Goal: Task Accomplishment & Management: Complete application form

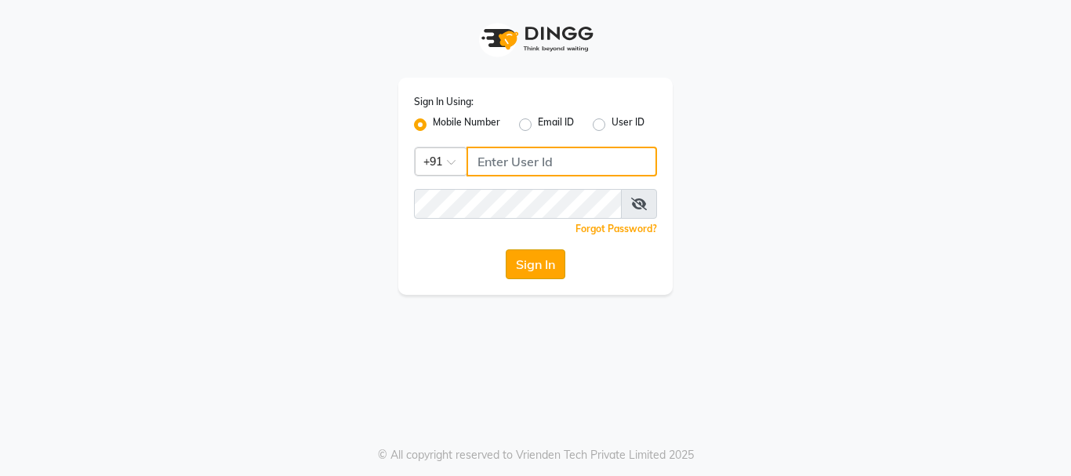
type input "7998066666"
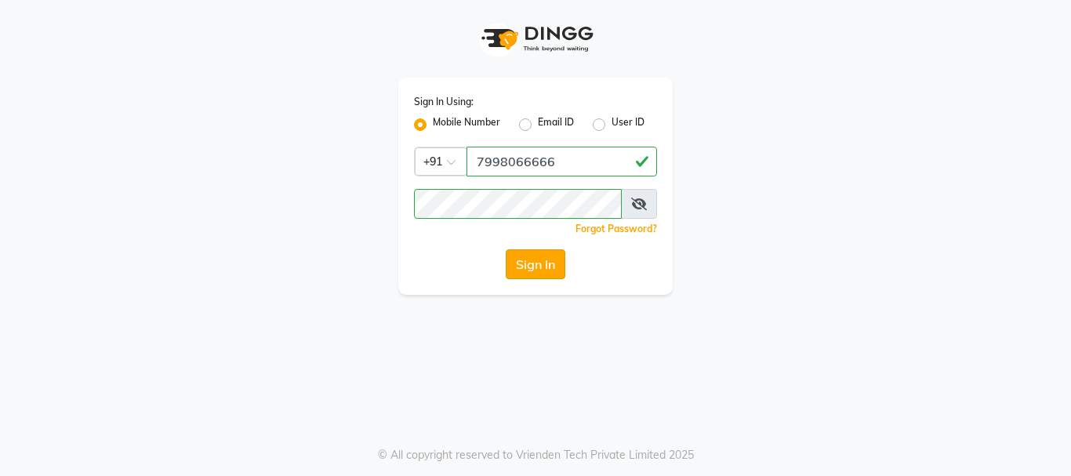
click at [545, 252] on button "Sign In" at bounding box center [536, 264] width 60 height 30
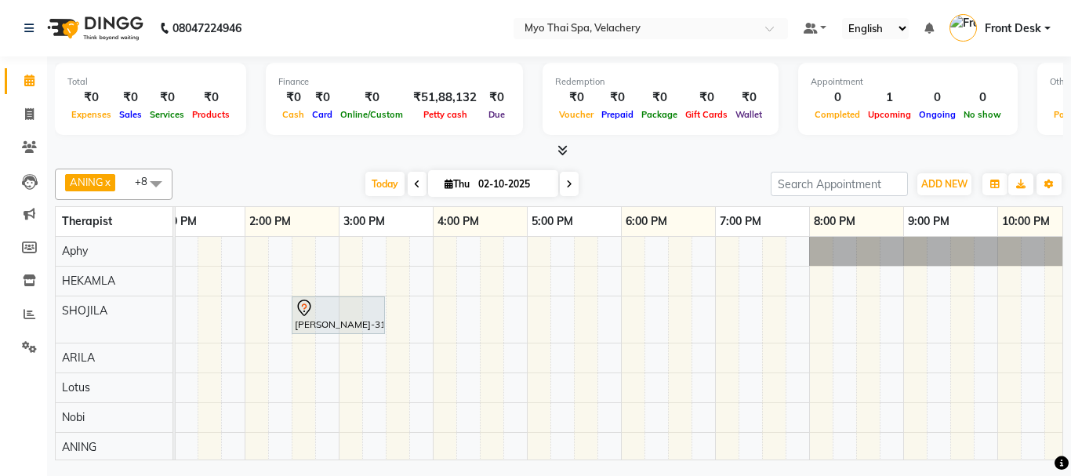
scroll to position [0, 263]
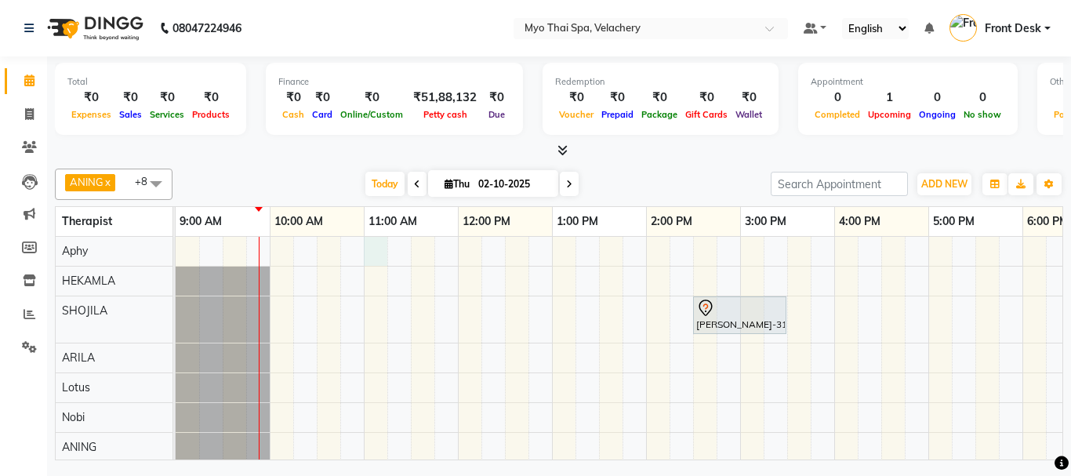
click at [379, 249] on div "[PERSON_NAME]-3126 vel, TK01, 02:30 PM-03:30 PM, TRADITIONAL THAI DRY 60 min" at bounding box center [881, 379] width 1411 height 285
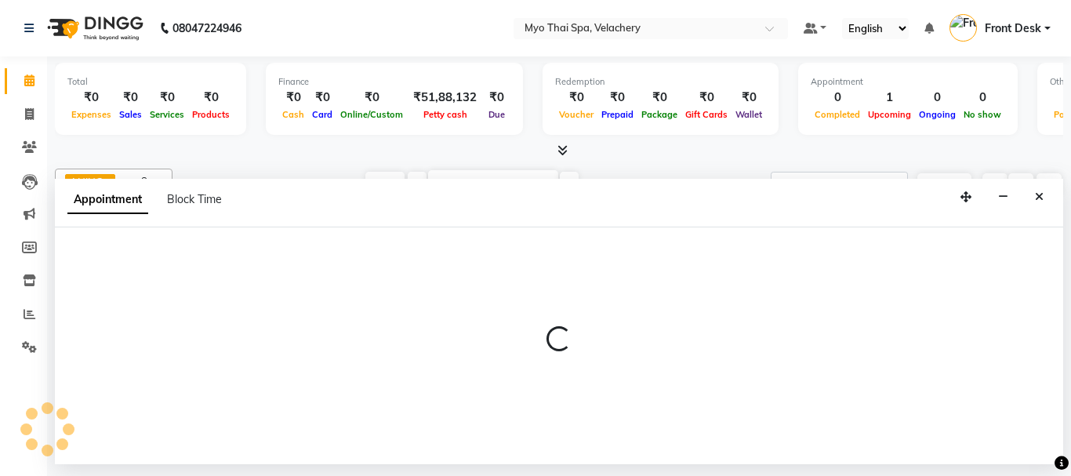
select select "13474"
select select "660"
select select "tentative"
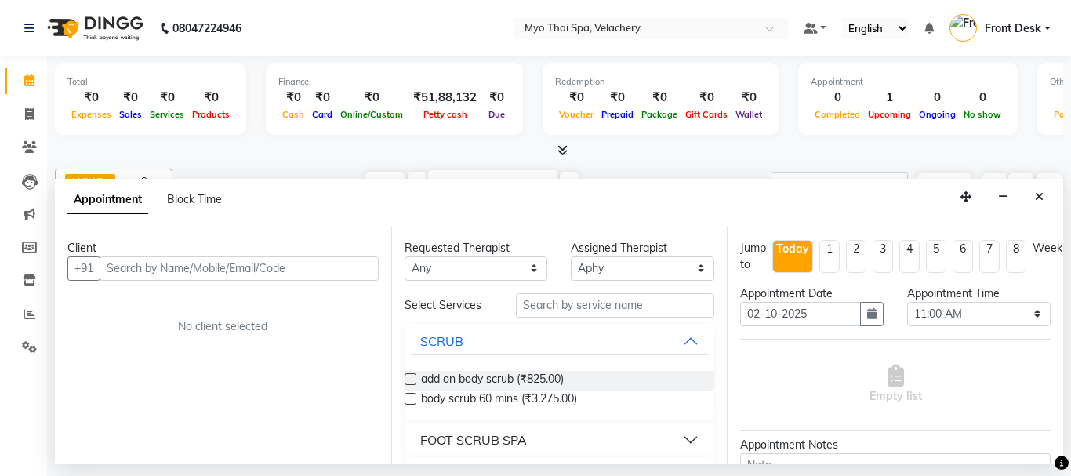
click at [334, 274] on input "text" at bounding box center [239, 268] width 279 height 24
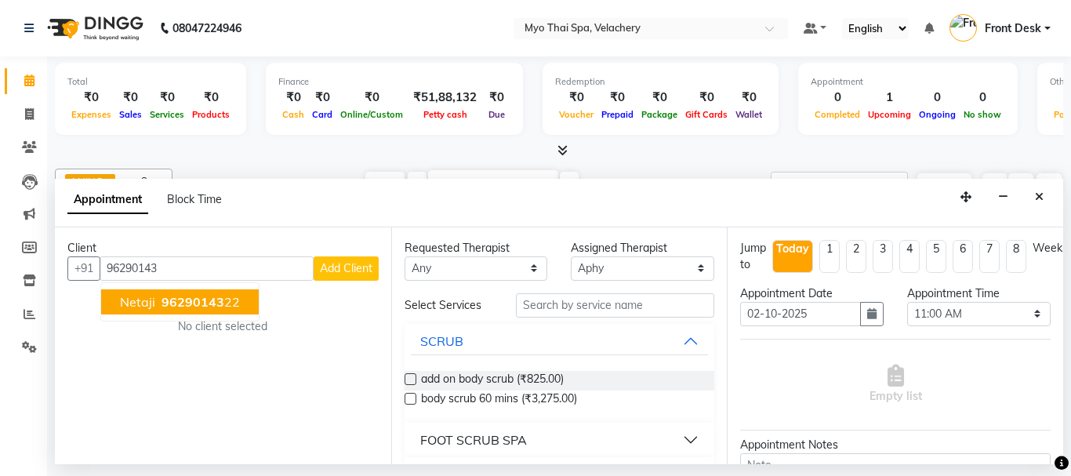
click at [196, 266] on input "96290143" at bounding box center [207, 268] width 214 height 24
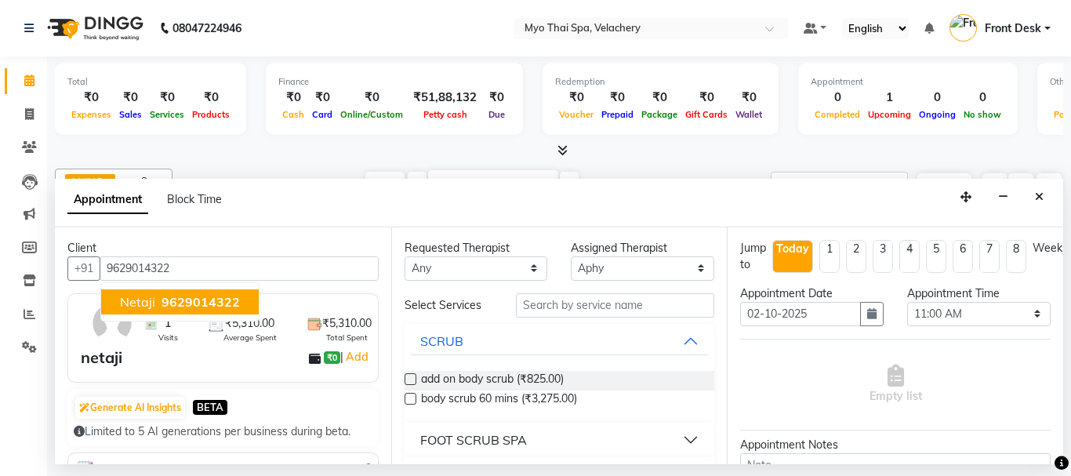
click at [159, 303] on ngb-highlight "9629014322" at bounding box center [199, 302] width 82 height 16
type input "9629014322"
click at [159, 303] on div "Client [PHONE_NUMBER] netaji 9629014322 1 Visits ₹5,310.00 Average Spent ₹5,310…" at bounding box center [223, 345] width 336 height 237
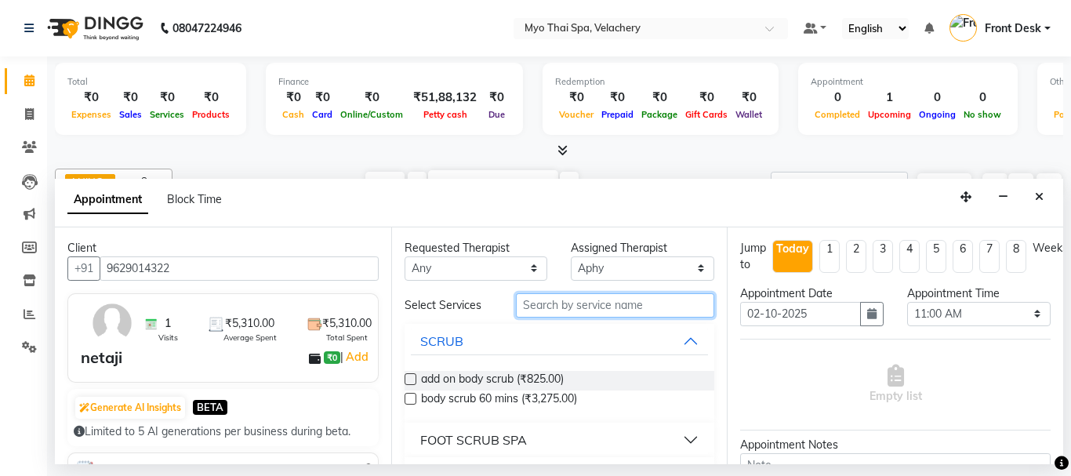
click at [546, 310] on input "text" at bounding box center [615, 305] width 199 height 24
type input "swe"
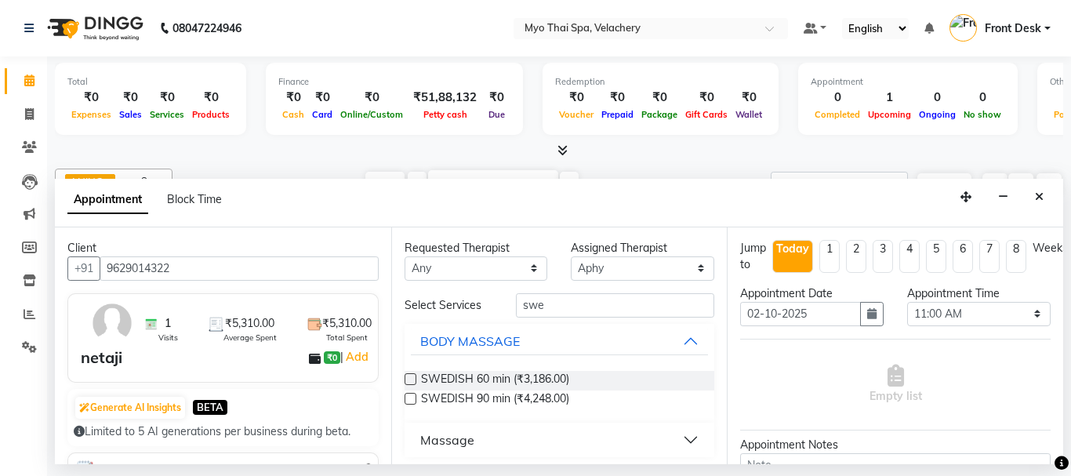
click at [407, 399] on label at bounding box center [411, 399] width 12 height 12
click at [407, 399] on input "checkbox" at bounding box center [410, 400] width 10 height 10
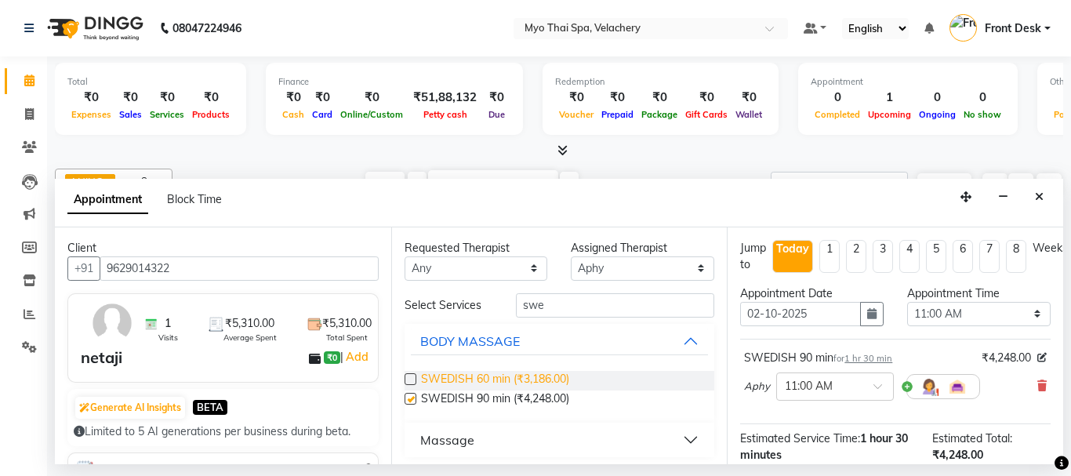
checkbox input "false"
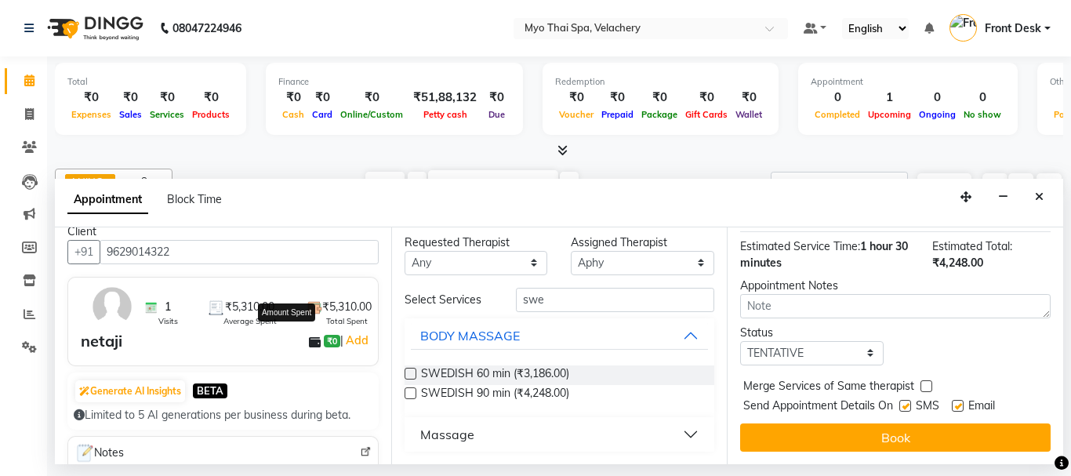
scroll to position [0, 0]
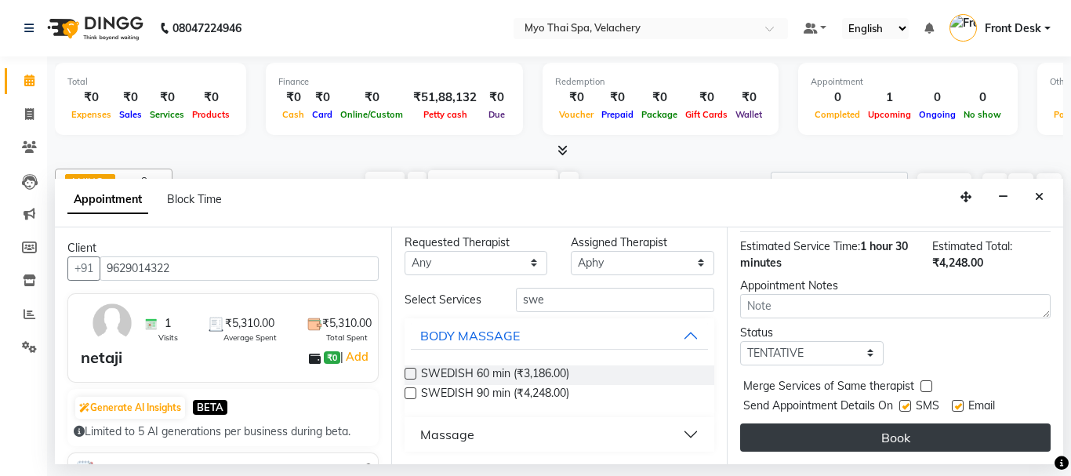
drag, startPoint x: 865, startPoint y: 432, endPoint x: 865, endPoint y: 423, distance: 8.6
click at [865, 423] on button "Book" at bounding box center [895, 437] width 310 height 28
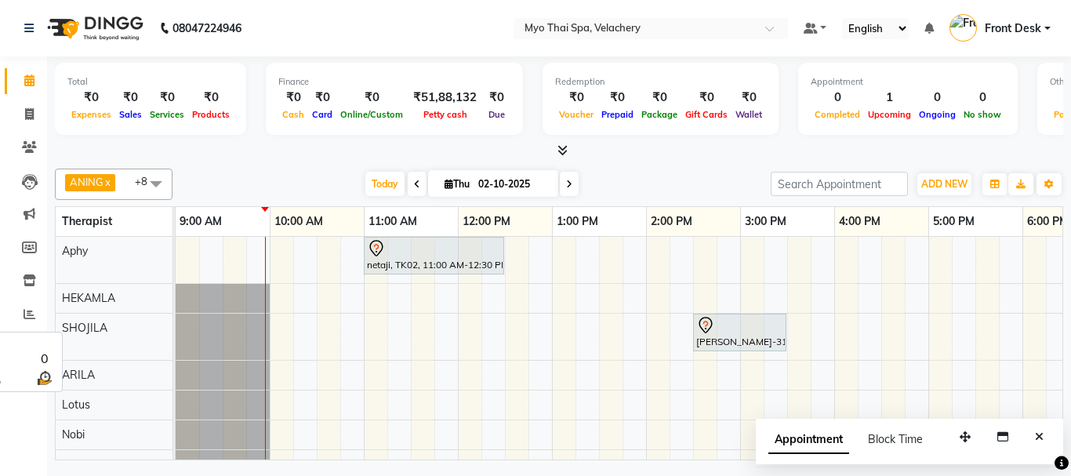
scroll to position [91, 0]
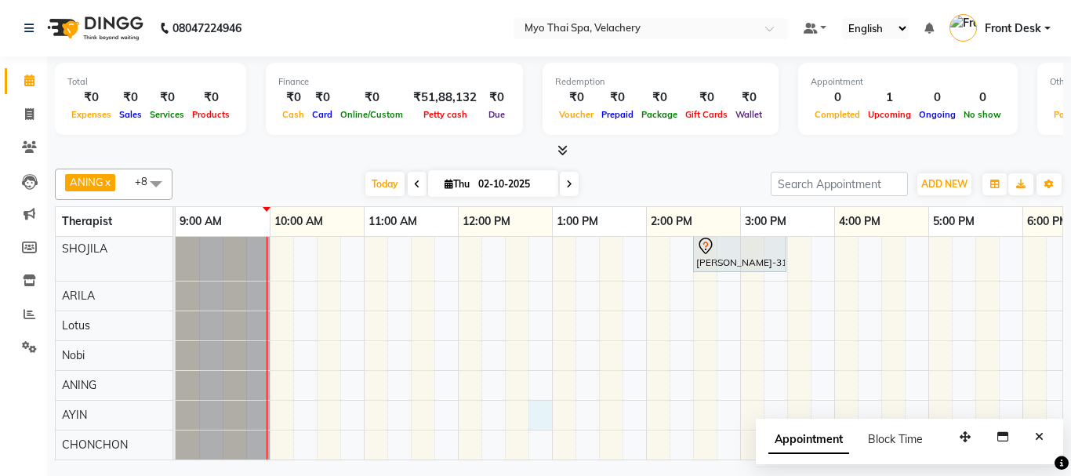
click at [535, 408] on div "netaji, TK02, 11:00 AM-12:30 PM, SWEDISH 90 min [PERSON_NAME]-3126 vel, TK01, 0…" at bounding box center [881, 309] width 1411 height 302
select select "84844"
select select "765"
select select "tentative"
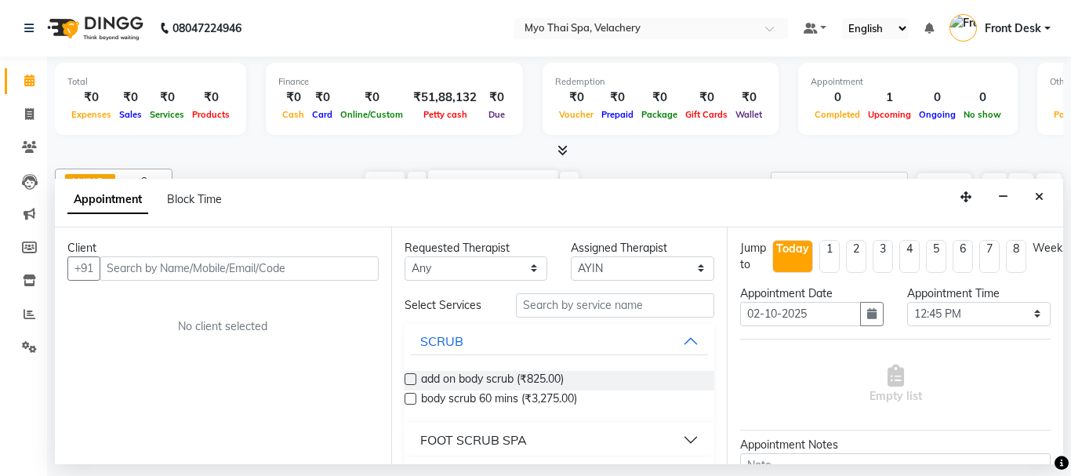
click at [245, 277] on input "text" at bounding box center [239, 268] width 279 height 24
click at [151, 264] on input "text" at bounding box center [239, 268] width 279 height 24
type input "9962542510"
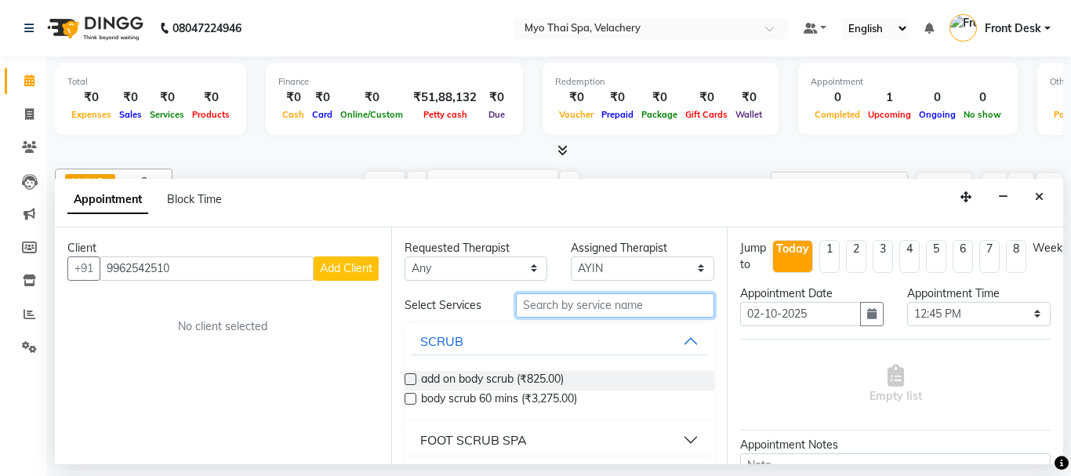
click at [543, 305] on input "text" at bounding box center [615, 305] width 199 height 24
type input "b"
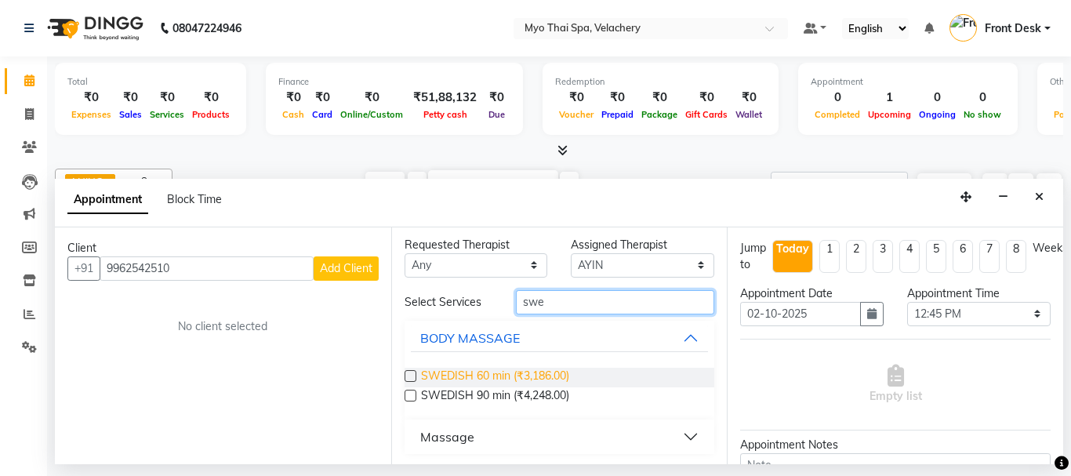
scroll to position [5, 0]
type input "s"
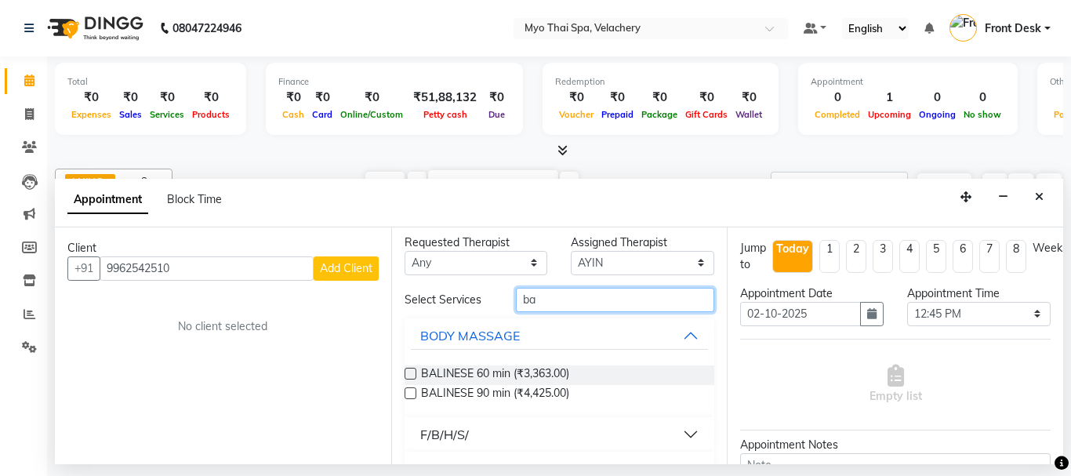
type input "ba"
click at [676, 433] on button "F/B/H/S/" at bounding box center [560, 434] width 298 height 28
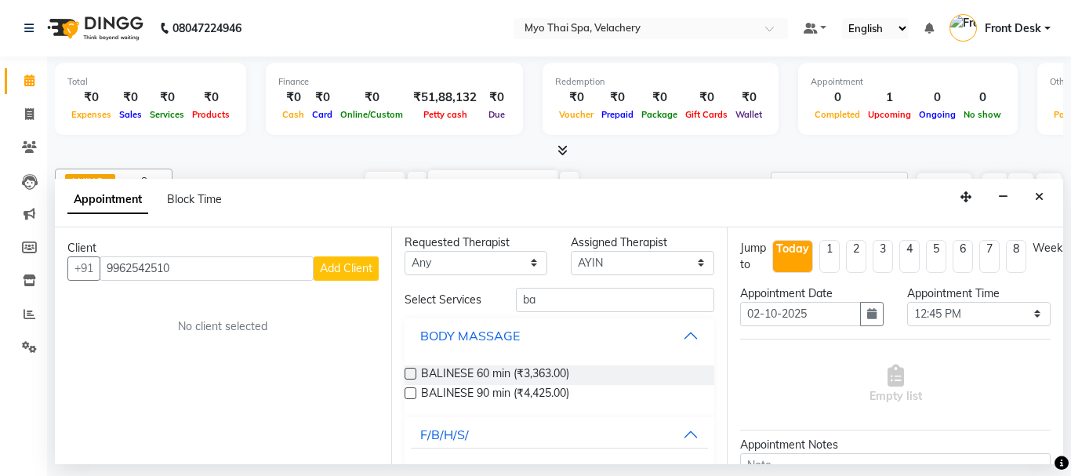
click at [677, 334] on button "BODY MASSAGE" at bounding box center [560, 335] width 298 height 28
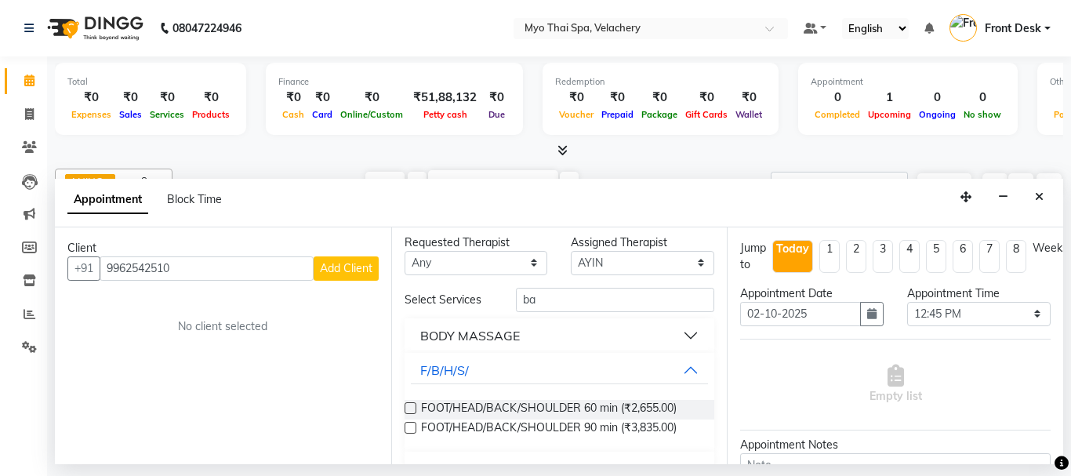
click at [677, 336] on button "BODY MASSAGE" at bounding box center [560, 335] width 298 height 28
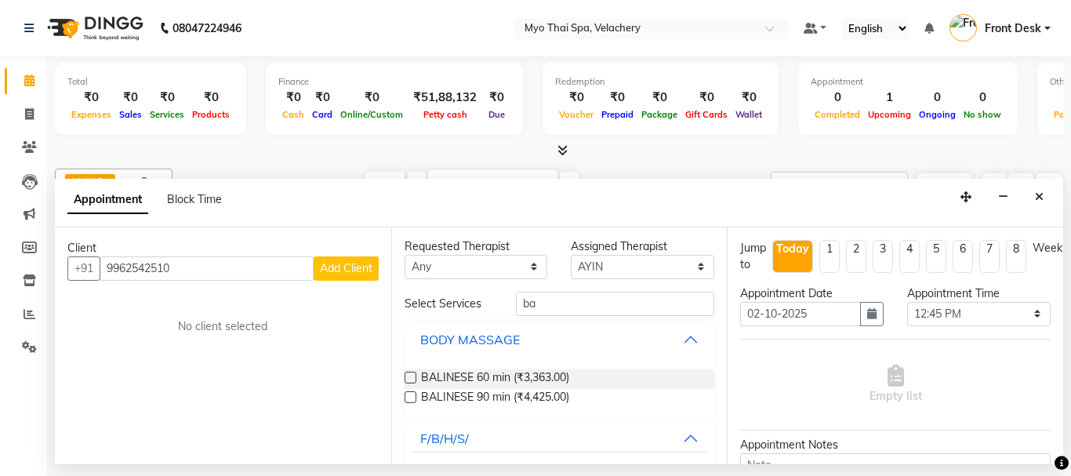
scroll to position [0, 0]
click at [679, 339] on button "BODY MASSAGE" at bounding box center [560, 341] width 298 height 28
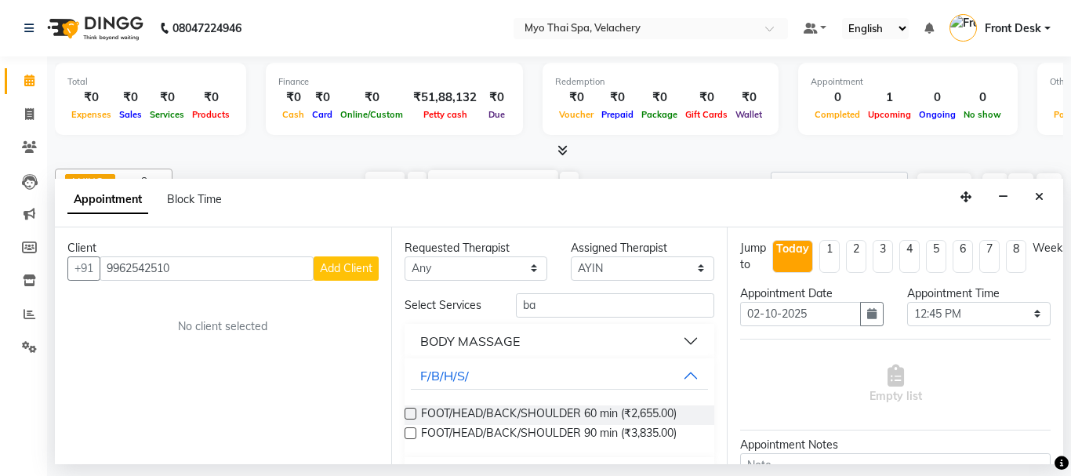
click at [679, 339] on button "BODY MASSAGE" at bounding box center [560, 341] width 298 height 28
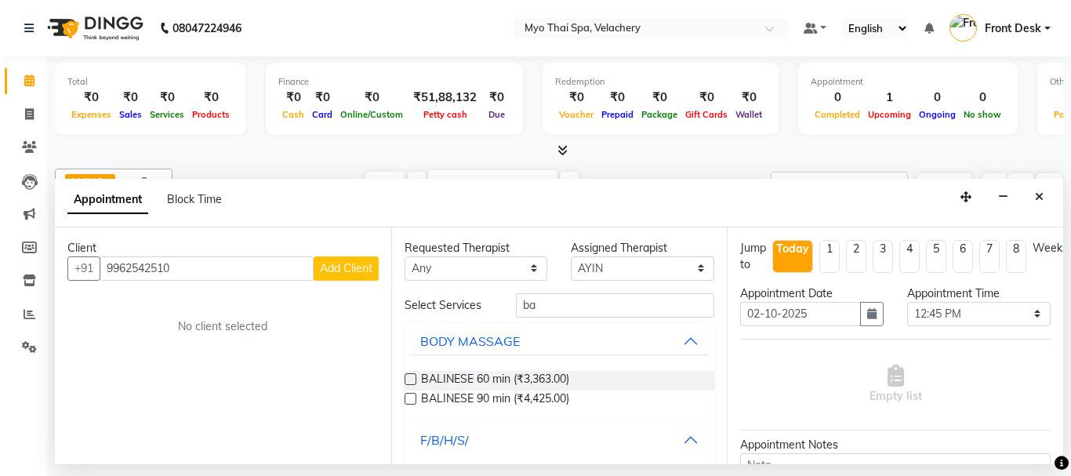
click at [681, 437] on button "F/B/H/S/" at bounding box center [560, 440] width 298 height 28
click at [538, 304] on input "ba" at bounding box center [615, 305] width 199 height 24
type input "b"
type input "swe"
click at [680, 444] on button "Massage" at bounding box center [560, 440] width 298 height 28
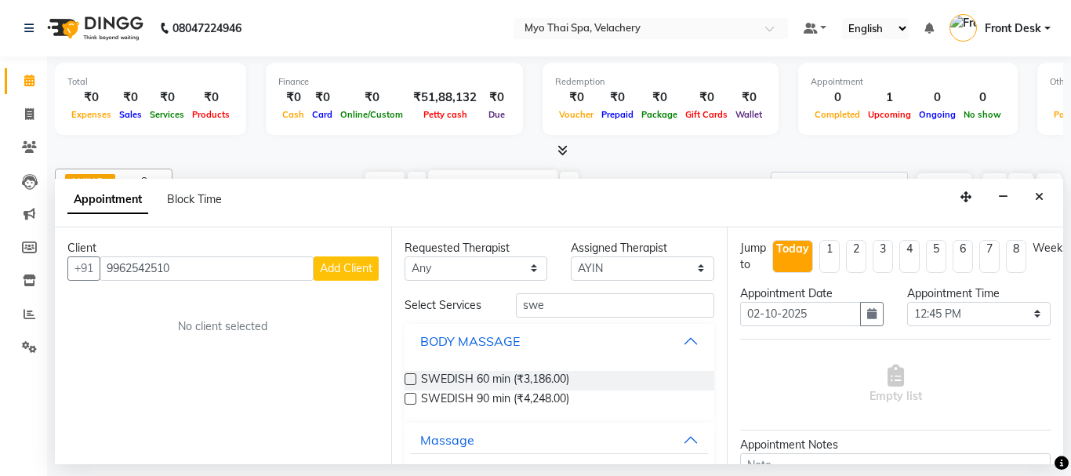
click at [677, 335] on button "BODY MASSAGE" at bounding box center [560, 341] width 298 height 28
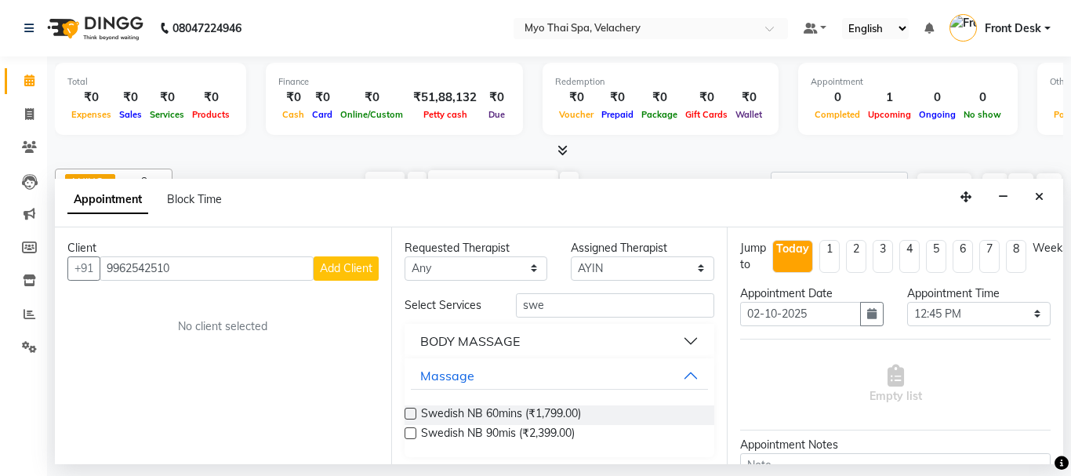
click at [406, 415] on label at bounding box center [411, 414] width 12 height 12
click at [406, 415] on input "checkbox" at bounding box center [410, 415] width 10 height 10
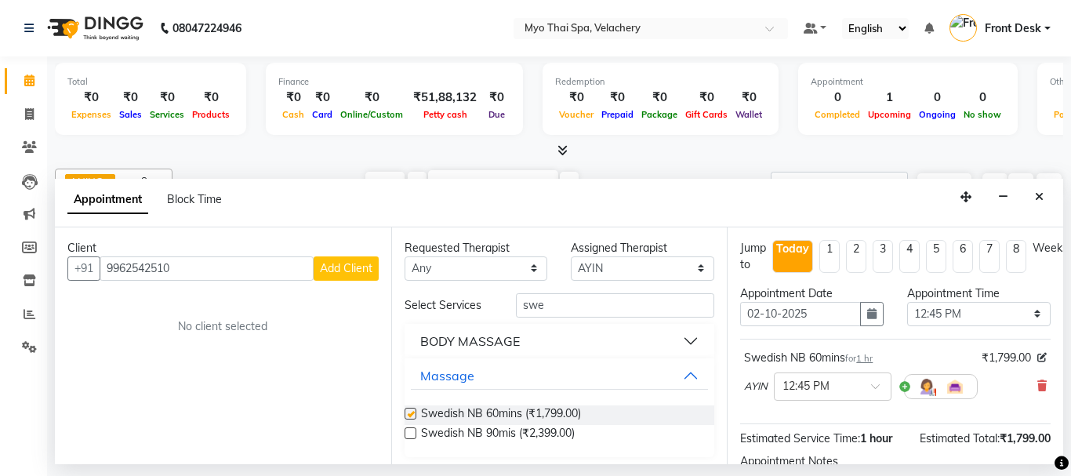
checkbox input "false"
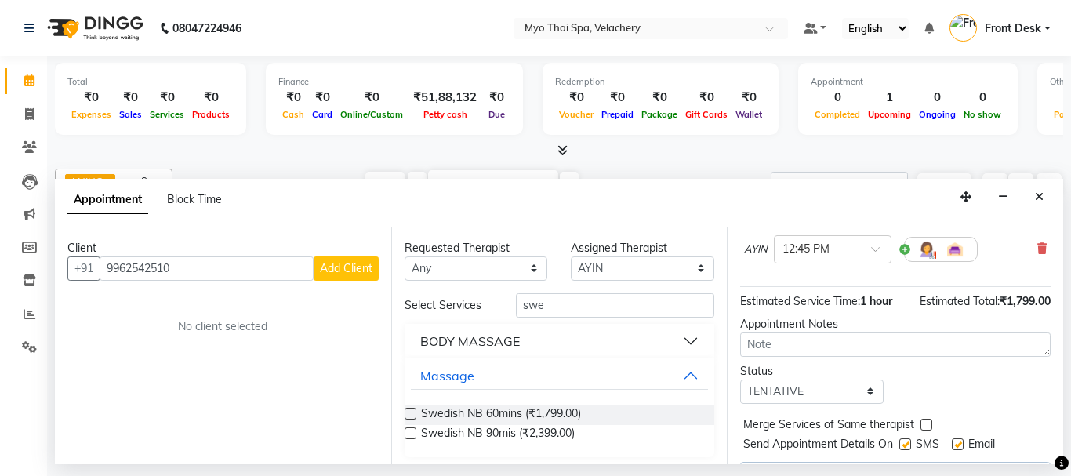
scroll to position [189, 0]
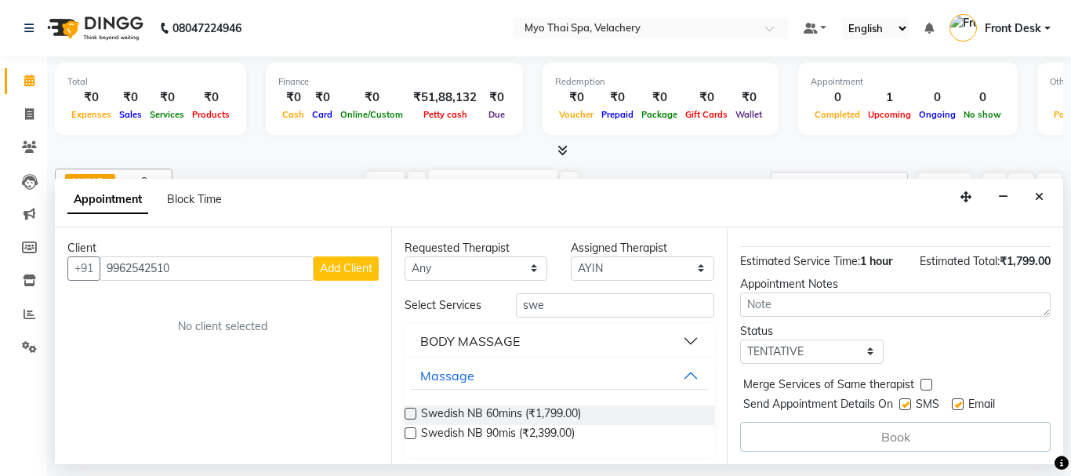
click at [339, 268] on span "Add Client" at bounding box center [346, 268] width 53 height 14
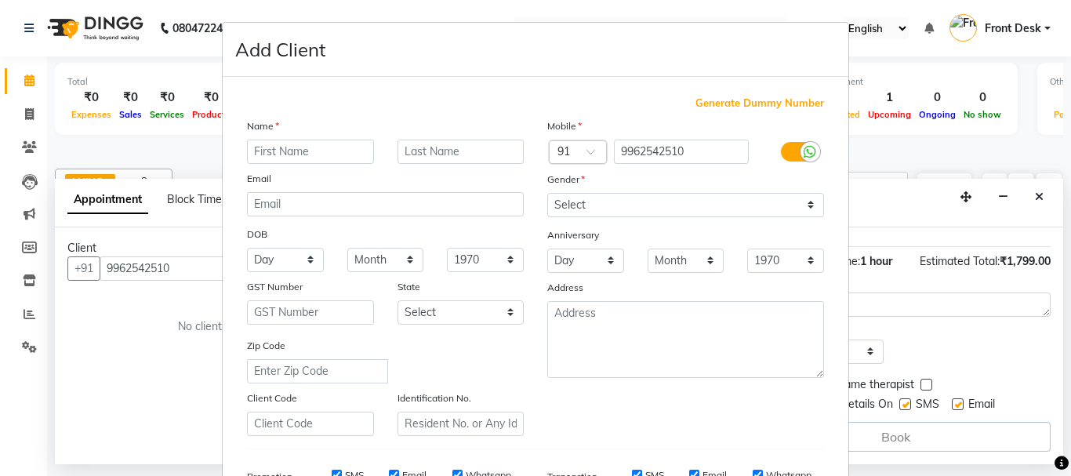
click at [275, 153] on input "text" at bounding box center [310, 152] width 127 height 24
type input "[PERSON_NAME]"
click at [586, 197] on select "Select [DEMOGRAPHIC_DATA] [DEMOGRAPHIC_DATA] Other Prefer Not To Say" at bounding box center [685, 205] width 277 height 24
select select "[DEMOGRAPHIC_DATA]"
click at [547, 193] on select "Select [DEMOGRAPHIC_DATA] [DEMOGRAPHIC_DATA] Other Prefer Not To Say" at bounding box center [685, 205] width 277 height 24
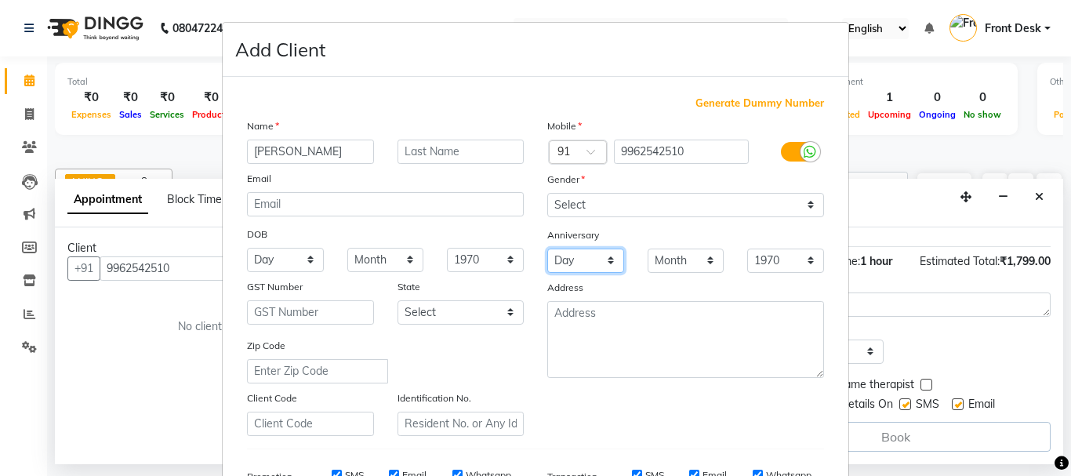
click at [584, 250] on select "Day 01 02 03 04 05 06 07 08 09 10 11 12 13 14 15 16 17 18 19 20 21 22 23 24 25 …" at bounding box center [585, 261] width 77 height 24
click at [677, 221] on div "Mobile Country Code × 91 9962542510 Gender Select [DEMOGRAPHIC_DATA] [DEMOGRAPH…" at bounding box center [685, 277] width 300 height 318
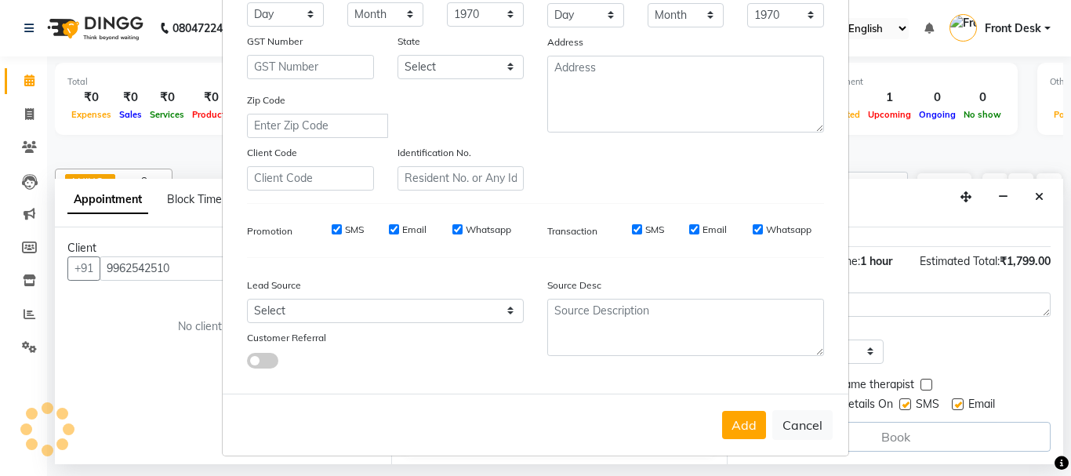
scroll to position [248, 0]
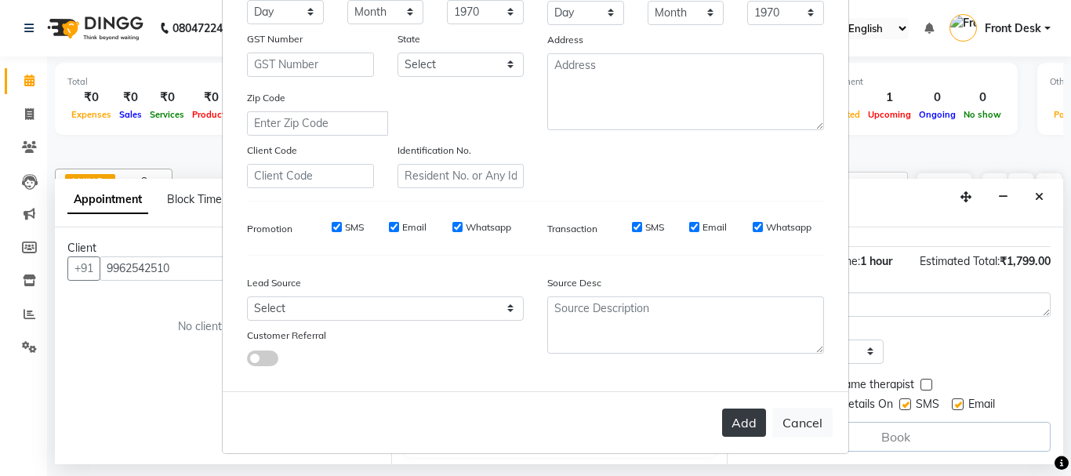
click at [730, 426] on button "Add" at bounding box center [744, 422] width 44 height 28
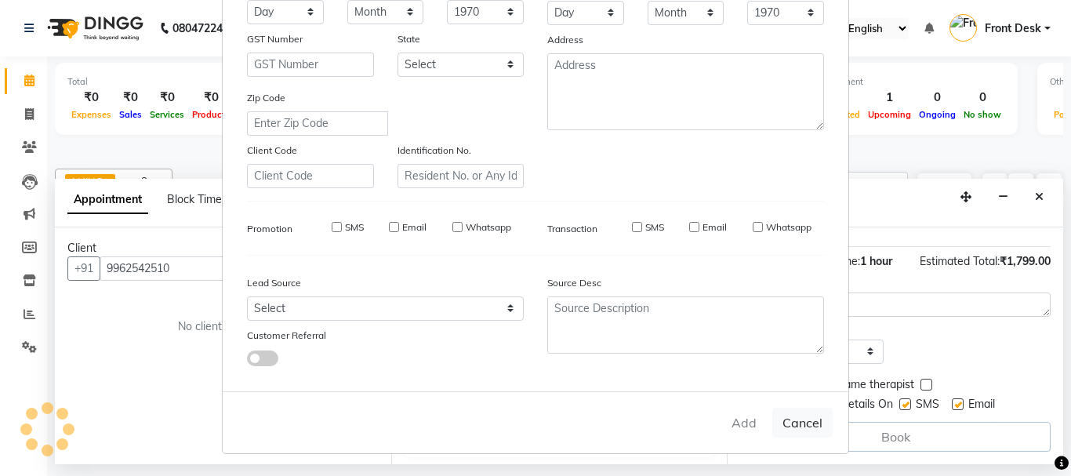
select select
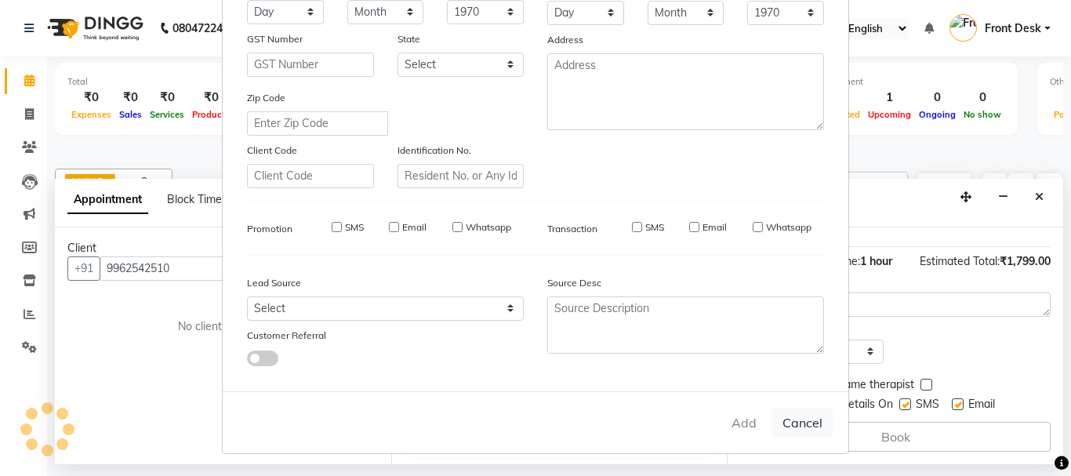
select select
checkbox input "false"
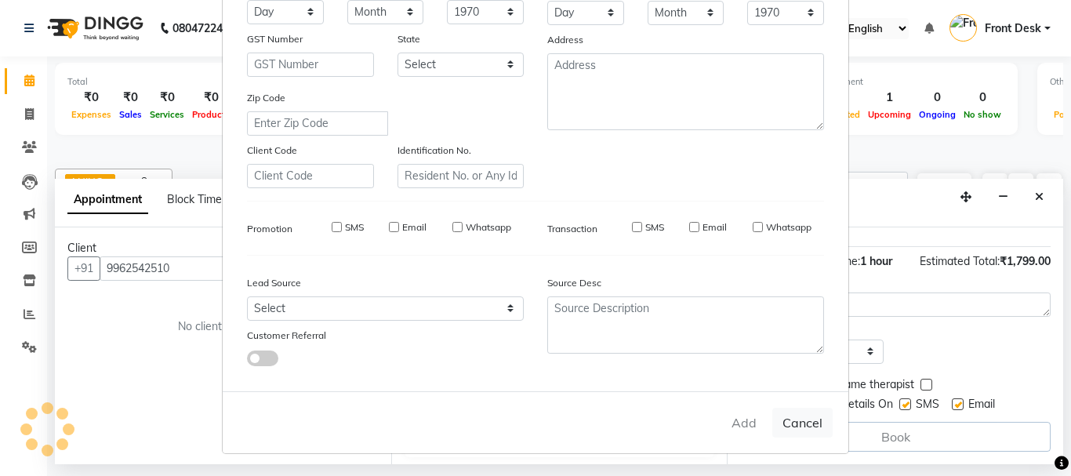
checkbox input "false"
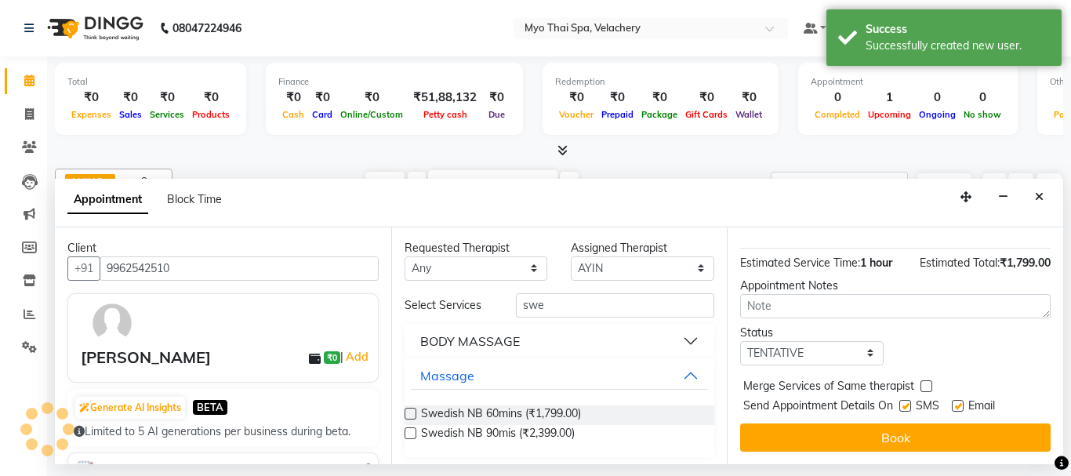
scroll to position [187, 0]
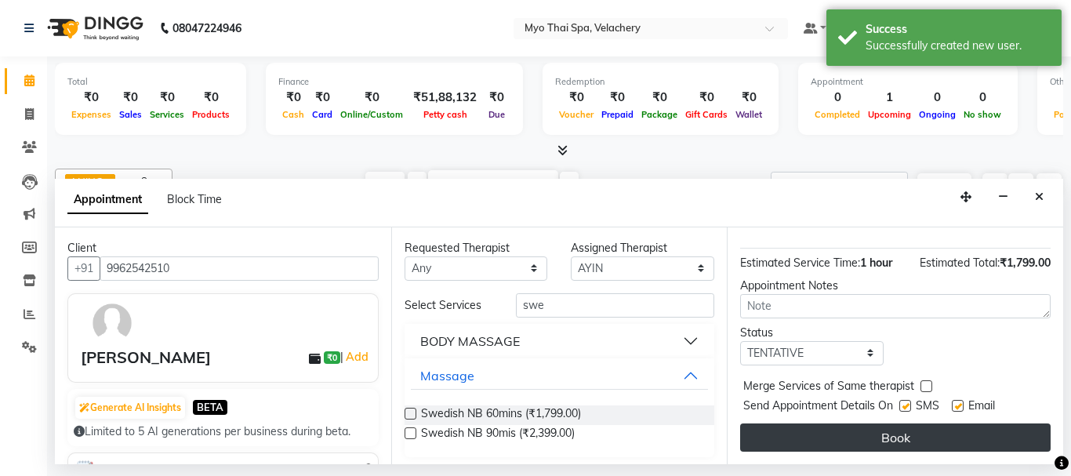
click at [882, 424] on button "Book" at bounding box center [895, 437] width 310 height 28
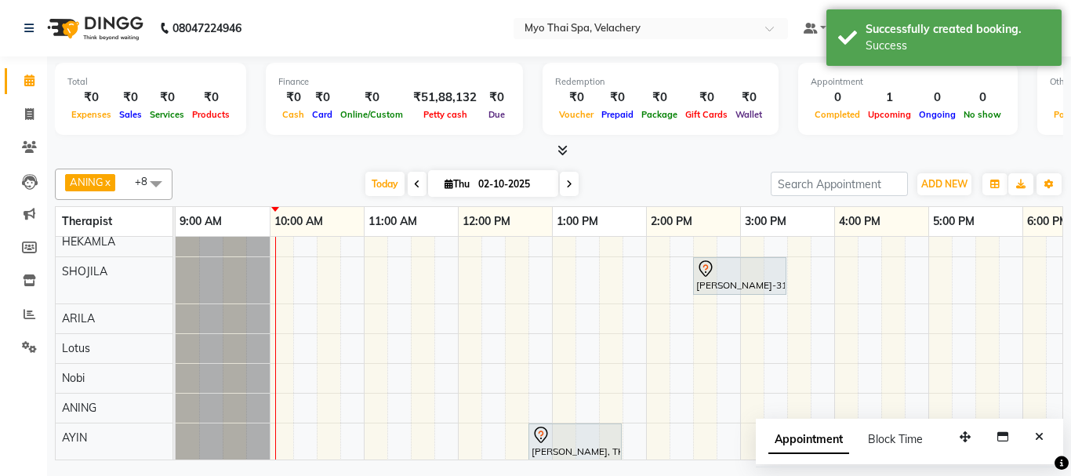
scroll to position [78, 0]
